Goal: Task Accomplishment & Management: Use online tool/utility

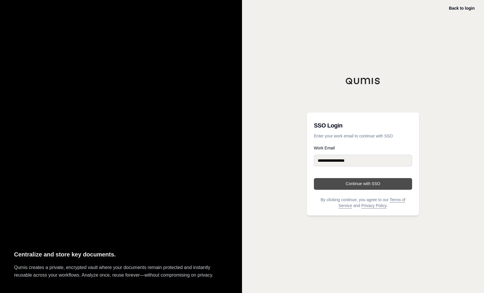
click at [356, 185] on button "Continue with SSO" at bounding box center [363, 184] width 98 height 12
click at [359, 13] on div "**********" at bounding box center [363, 146] width 242 height 293
click at [357, 184] on button "Continue with SSO" at bounding box center [363, 184] width 98 height 12
click at [328, 182] on button "Continue with SSO" at bounding box center [363, 184] width 98 height 12
